Goal: Task Accomplishment & Management: Complete application form

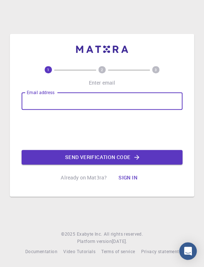
click at [73, 96] on input "Email address" at bounding box center [102, 101] width 161 height 18
type input "[EMAIL_ADDRESS][DOMAIN_NAME]"
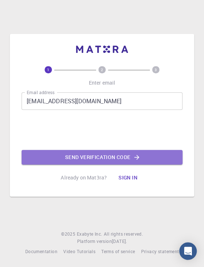
click at [67, 153] on button "Send verification code" at bounding box center [102, 157] width 161 height 15
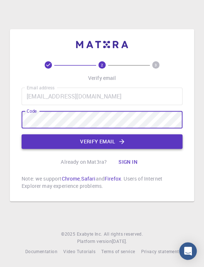
click at [55, 147] on button "Verify email" at bounding box center [102, 141] width 161 height 15
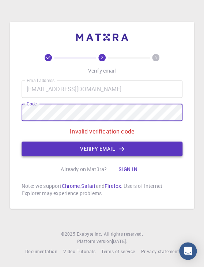
click at [138, 145] on button "Verify email" at bounding box center [102, 149] width 161 height 15
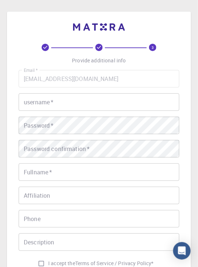
click at [132, 109] on input "username   *" at bounding box center [99, 103] width 161 height 18
click at [183, 142] on div "3 Provide additional info Email   * [EMAIL_ADDRESS][DOMAIN_NAME] Email   * user…" at bounding box center [99, 168] width 184 height 312
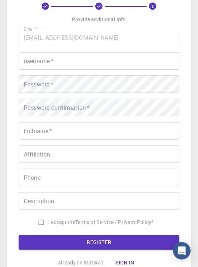
scroll to position [39, 0]
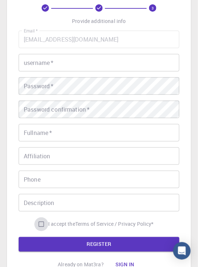
click at [44, 227] on input "I accept the Terms of Service / Privacy Policy *" at bounding box center [41, 225] width 14 height 14
checkbox input "true"
click at [47, 200] on input "Description" at bounding box center [99, 203] width 161 height 18
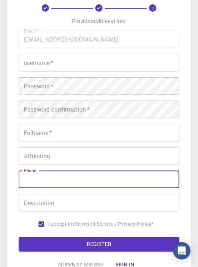
click at [54, 180] on input "Phone" at bounding box center [99, 180] width 161 height 18
type input "[PHONE_NUMBER]"
type input "[FINANCIAL_ID] BUTVILAVIČIENĖ"
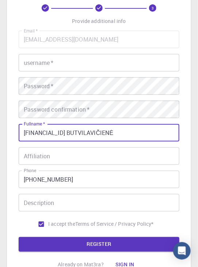
drag, startPoint x: 154, startPoint y: 127, endPoint x: -1, endPoint y: 99, distance: 158.1
click at [0, 99] on html "3 Provide additional info Email   * [EMAIL_ADDRESS][DOMAIN_NAME] Email   * user…" at bounding box center [99, 147] width 198 height 372
type input "[PERSON_NAME]"
click at [61, 66] on input "username   *" at bounding box center [99, 63] width 161 height 18
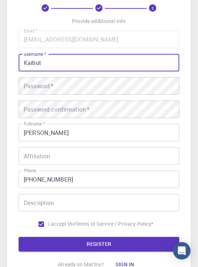
type input "Kaibut"
click at [40, 99] on div "Email   * [EMAIL_ADDRESS][DOMAIN_NAME] Email   * username   * Kaibut username  …" at bounding box center [99, 131] width 161 height 201
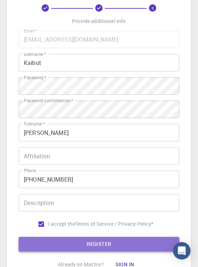
click at [121, 241] on button "REGISTER" at bounding box center [99, 244] width 161 height 15
